Goal: Information Seeking & Learning: Learn about a topic

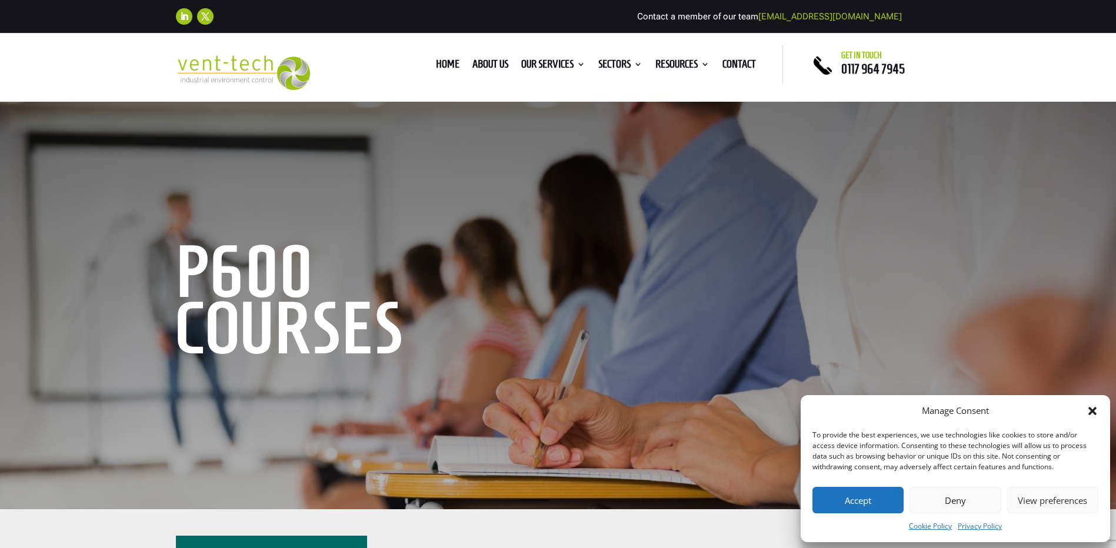
click at [1088, 409] on icon "Close dialog" at bounding box center [1093, 411] width 12 height 12
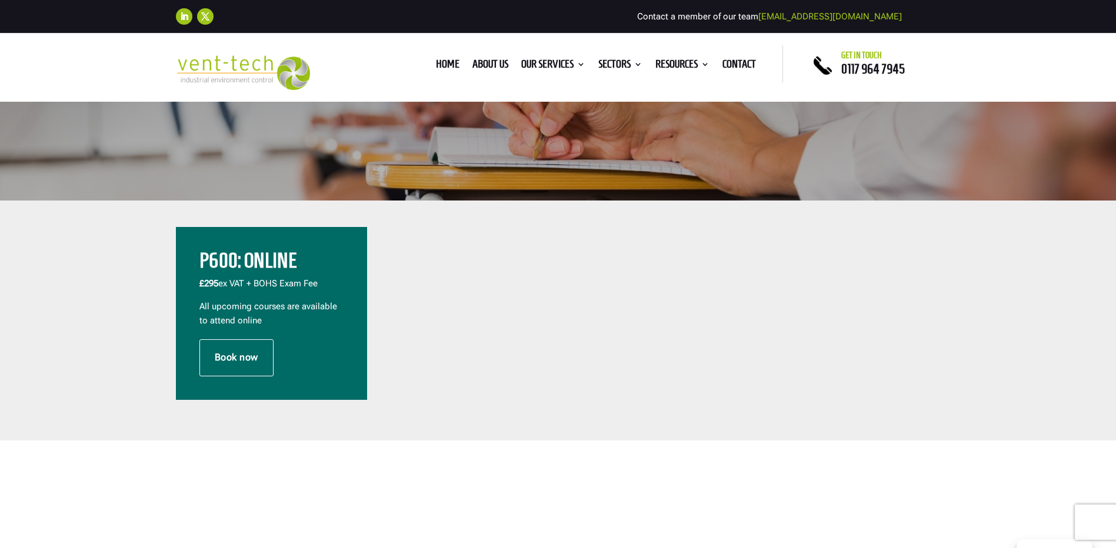
scroll to position [353, 0]
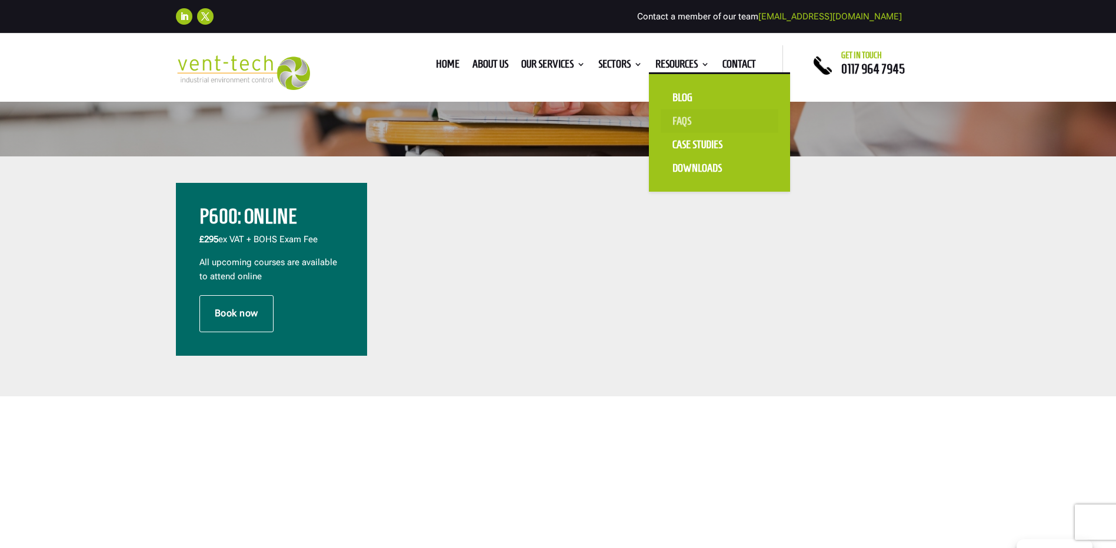
click at [680, 118] on link "FAQS" at bounding box center [720, 121] width 118 height 24
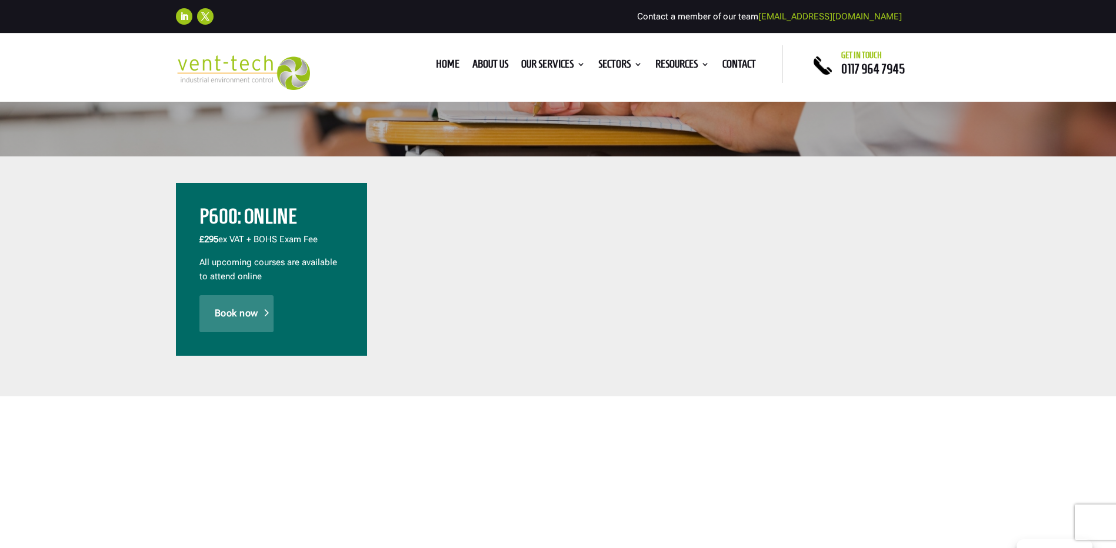
click at [244, 303] on link "Book now" at bounding box center [236, 313] width 74 height 36
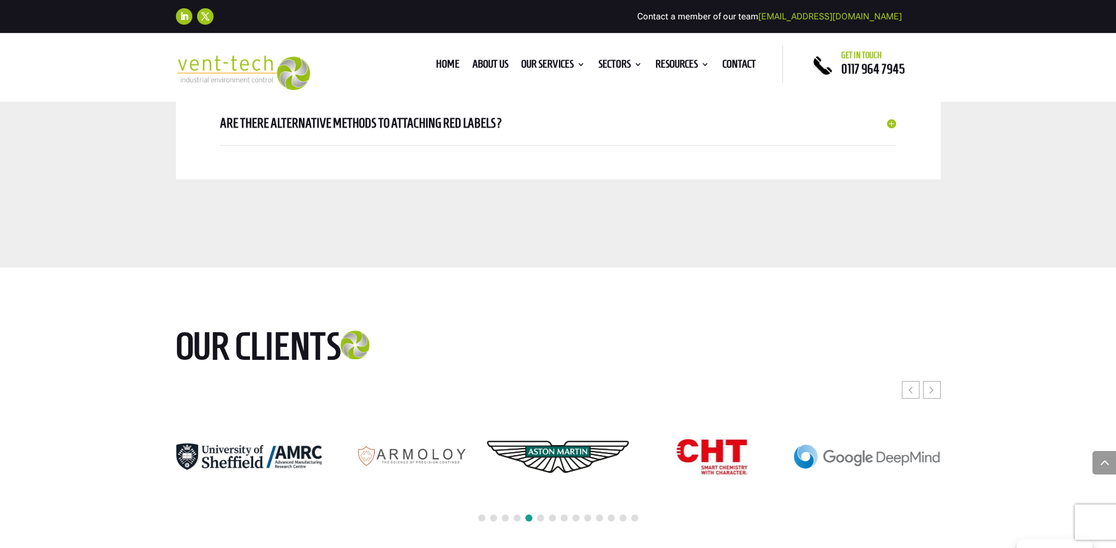
scroll to position [2000, 0]
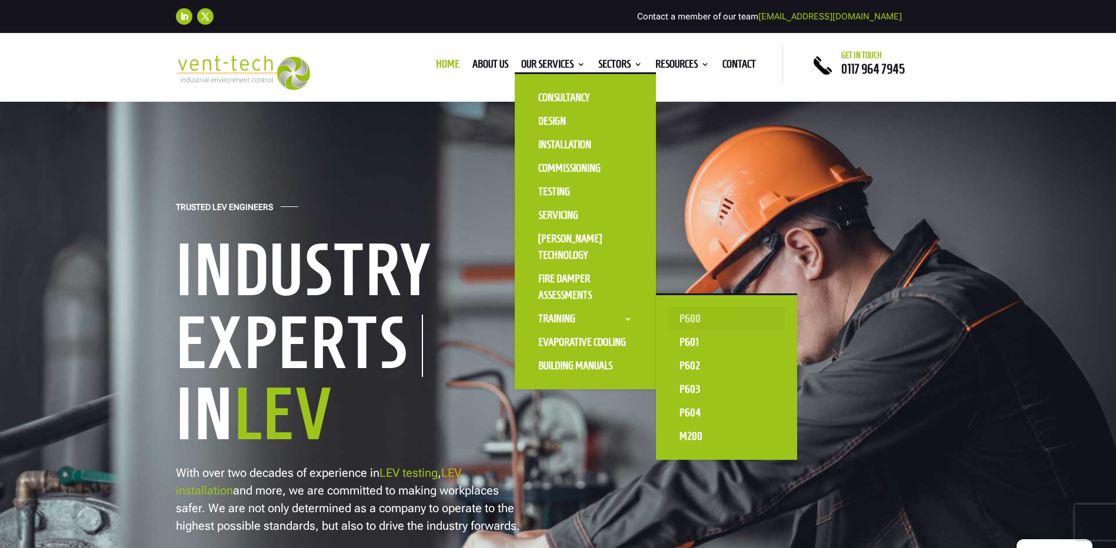
click at [684, 315] on link "P600" at bounding box center [727, 319] width 118 height 24
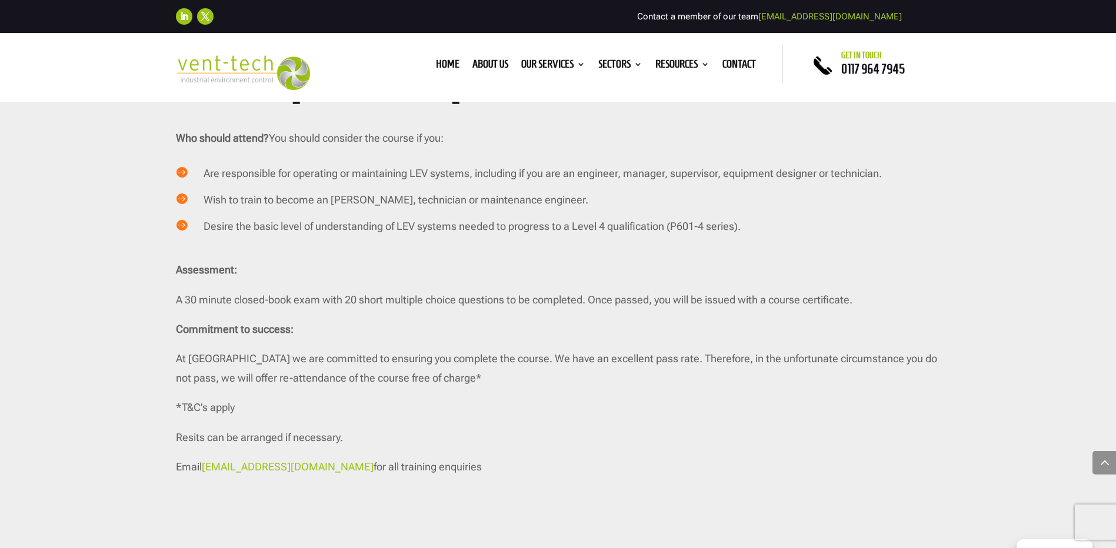
scroll to position [2236, 0]
